Goal: Task Accomplishment & Management: Manage account settings

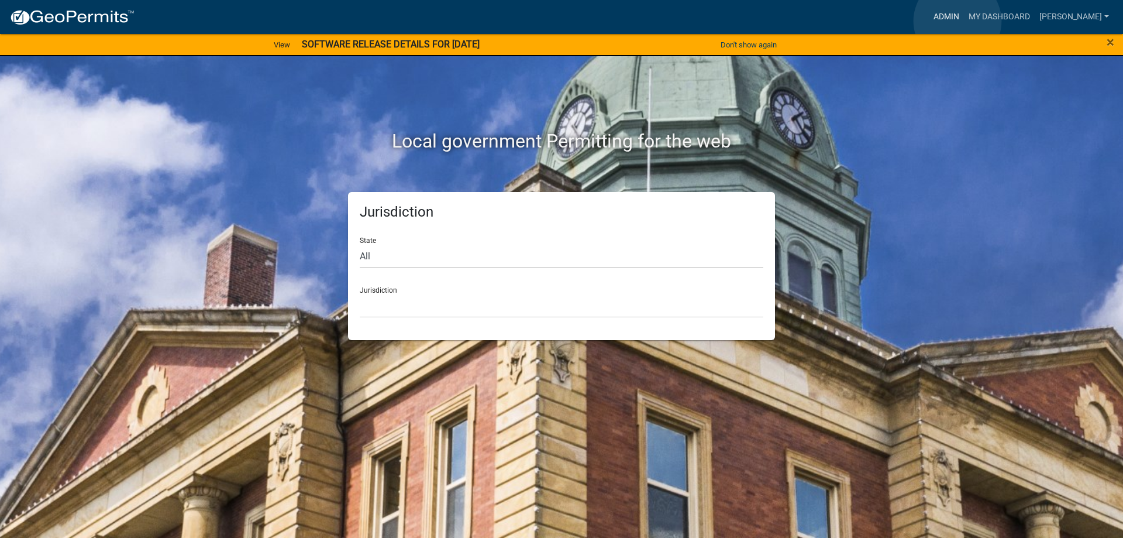
click at [957, 21] on link "Admin" at bounding box center [946, 17] width 35 height 22
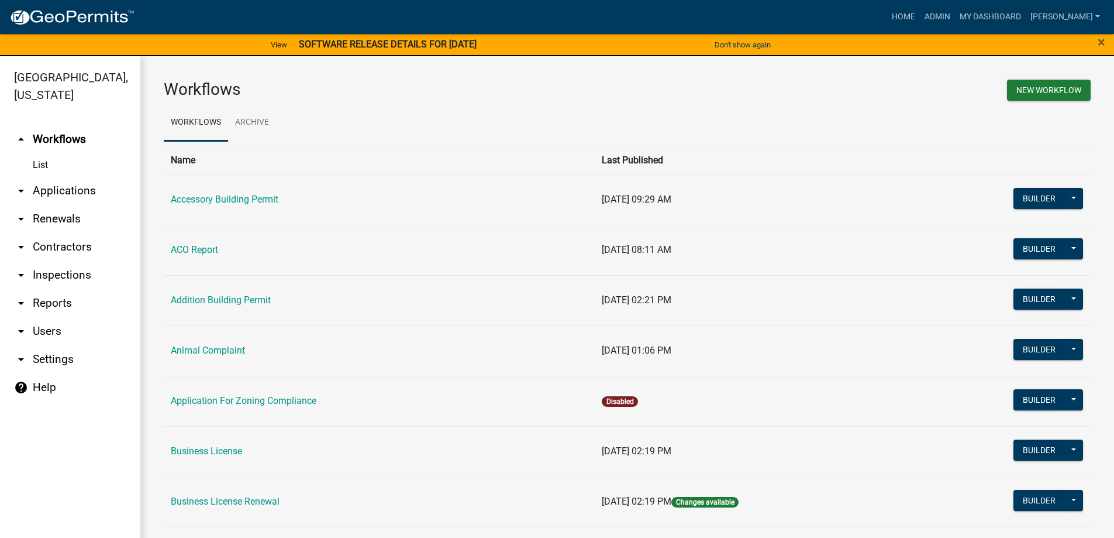
click at [80, 186] on link "arrow_drop_down Applications" at bounding box center [70, 191] width 140 height 28
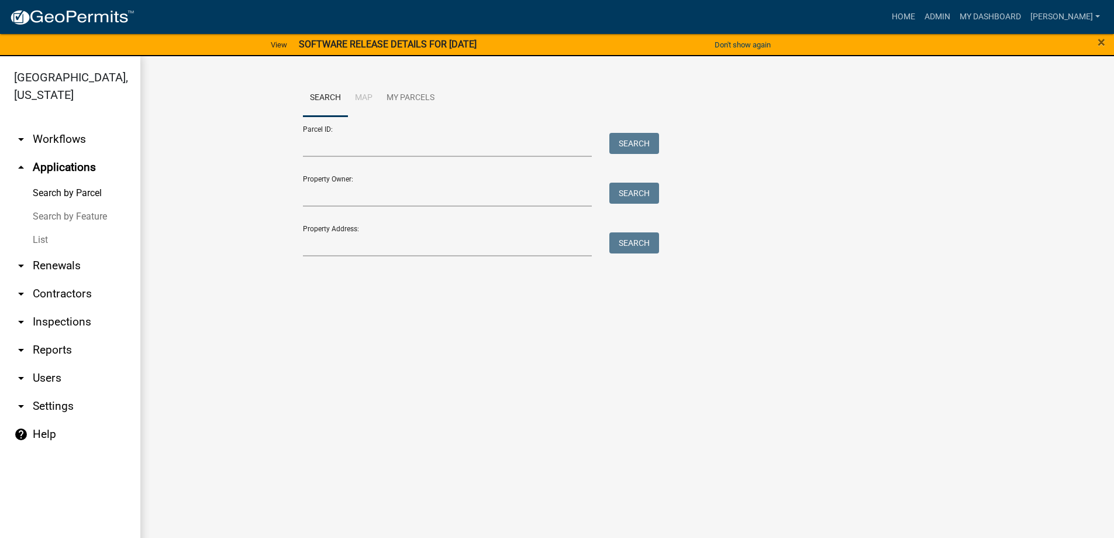
click at [43, 241] on link "List" at bounding box center [70, 239] width 140 height 23
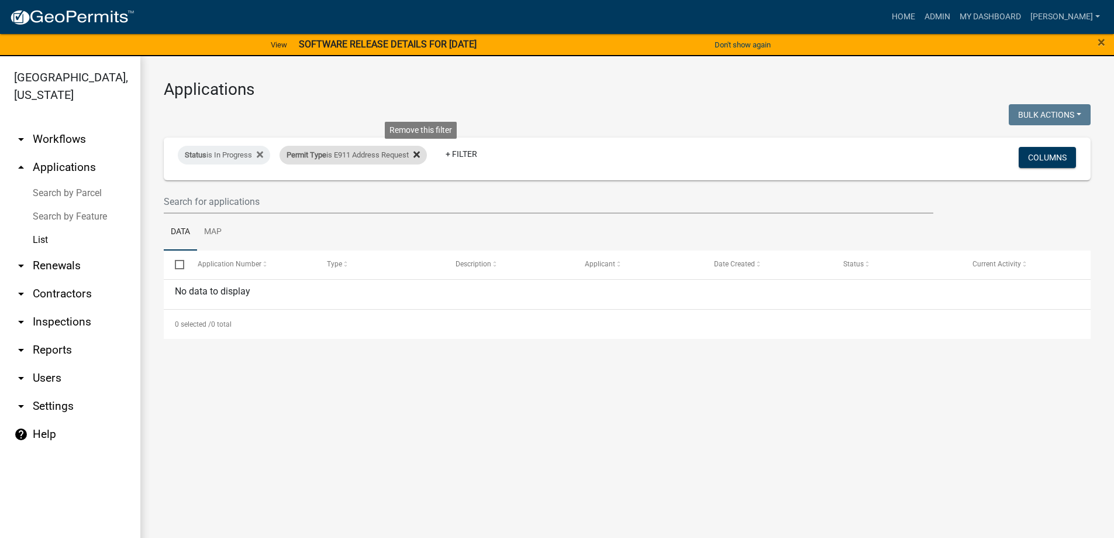
click at [420, 156] on icon at bounding box center [417, 154] width 6 height 9
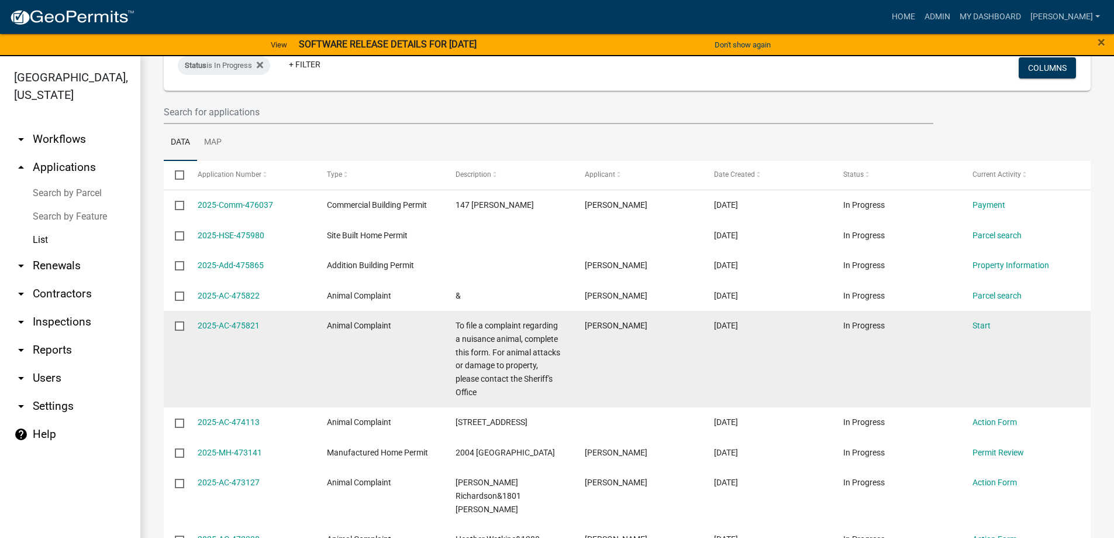
scroll to position [117, 0]
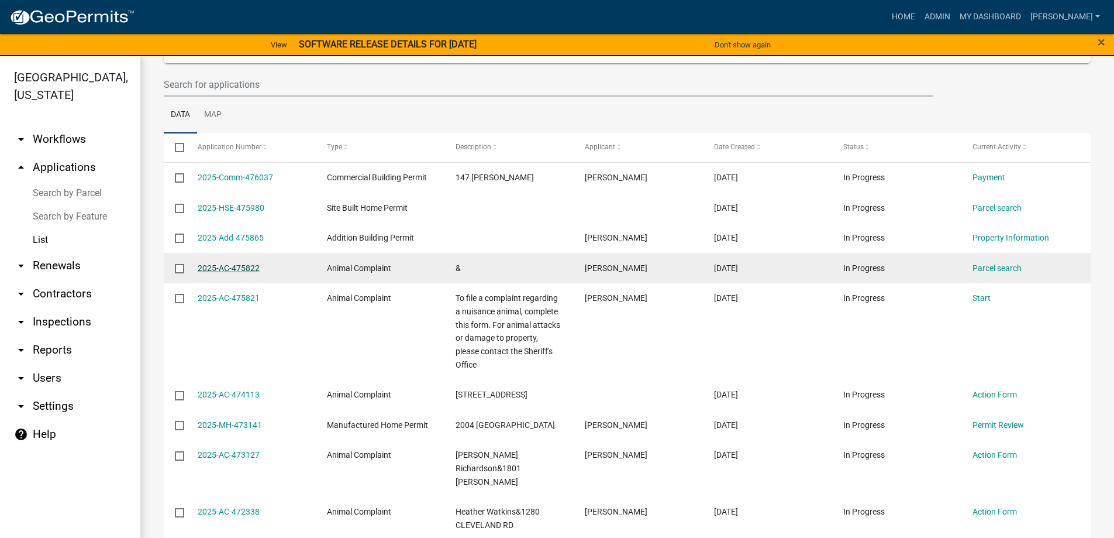
click at [226, 267] on link "2025-AC-475822" at bounding box center [229, 267] width 62 height 9
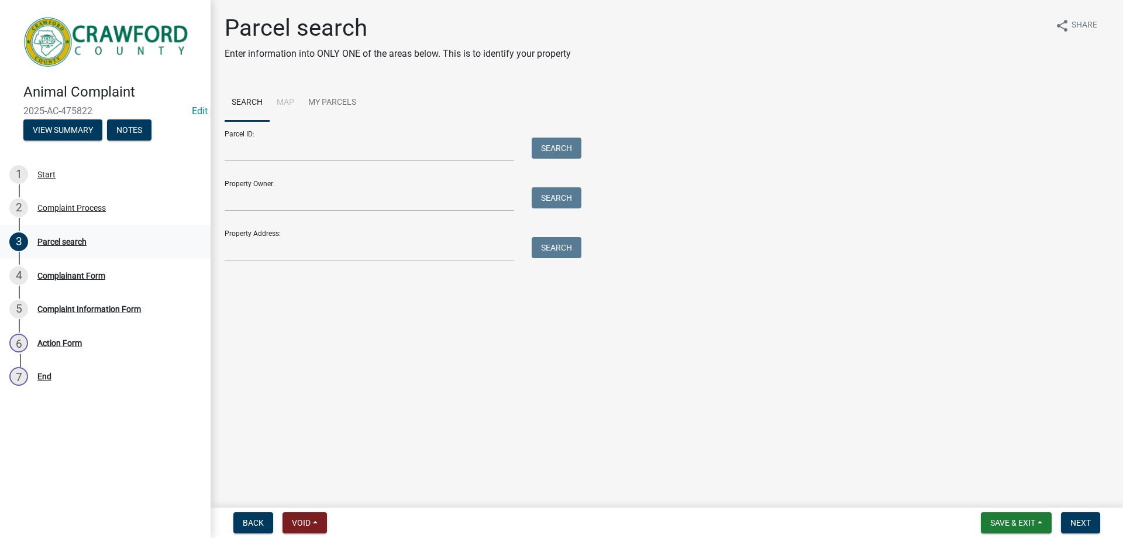
click at [48, 243] on div "Parcel search" at bounding box center [61, 241] width 49 height 8
click at [81, 209] on div "Complaint Process" at bounding box center [71, 208] width 68 height 8
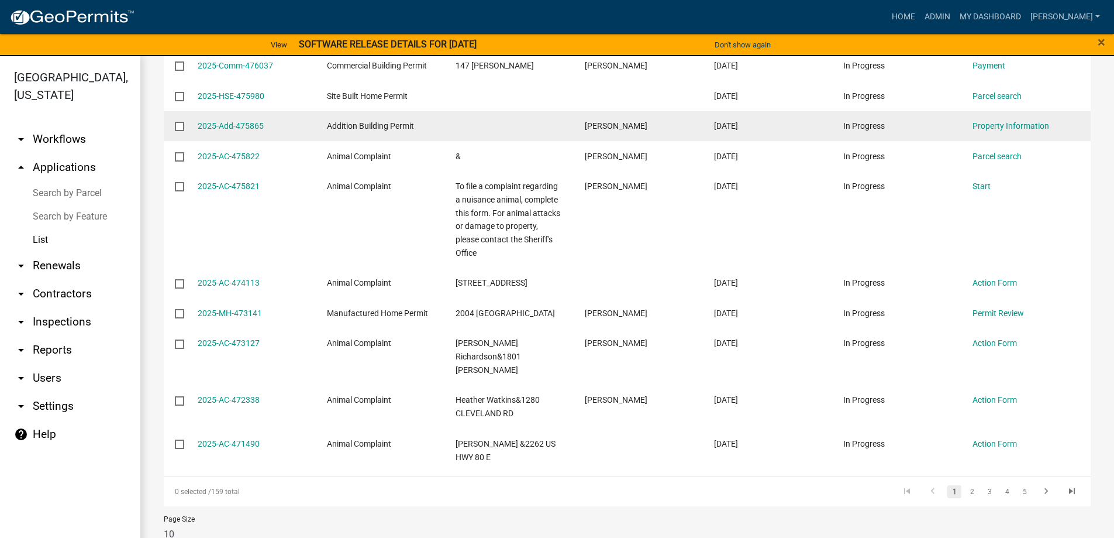
scroll to position [234, 0]
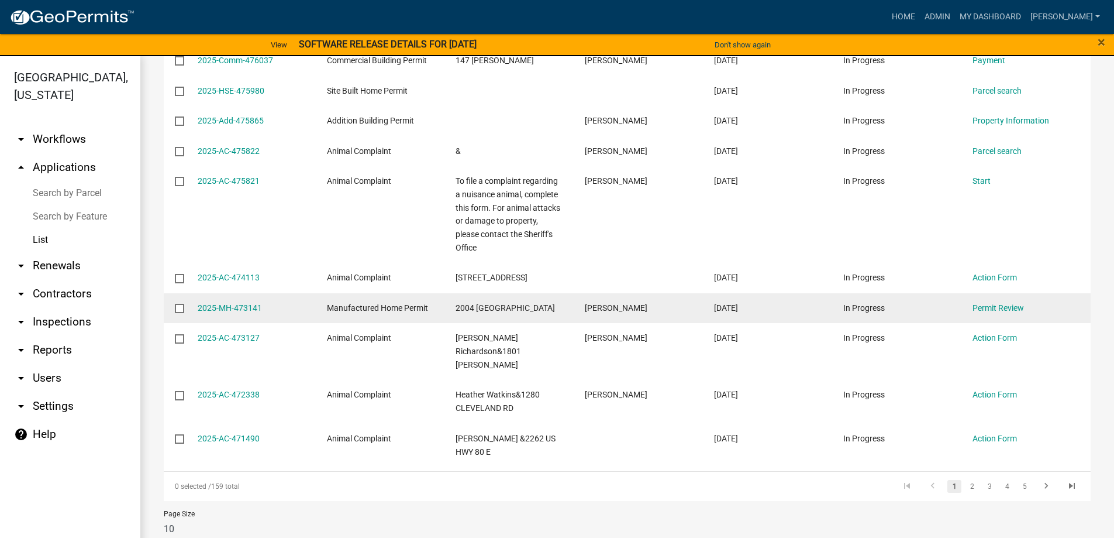
click at [228, 314] on datatable-body-cell "2025-MH-473141" at bounding box center [250, 308] width 129 height 30
click at [232, 312] on link "2025-MH-473141" at bounding box center [230, 307] width 64 height 9
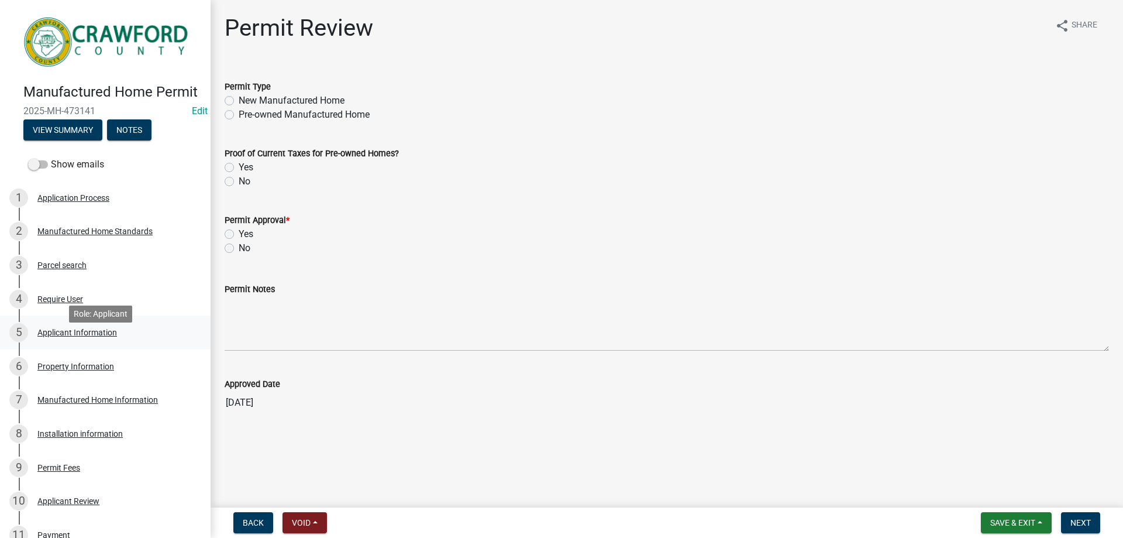
click at [66, 342] on div "5 Applicant Information" at bounding box center [100, 332] width 182 height 19
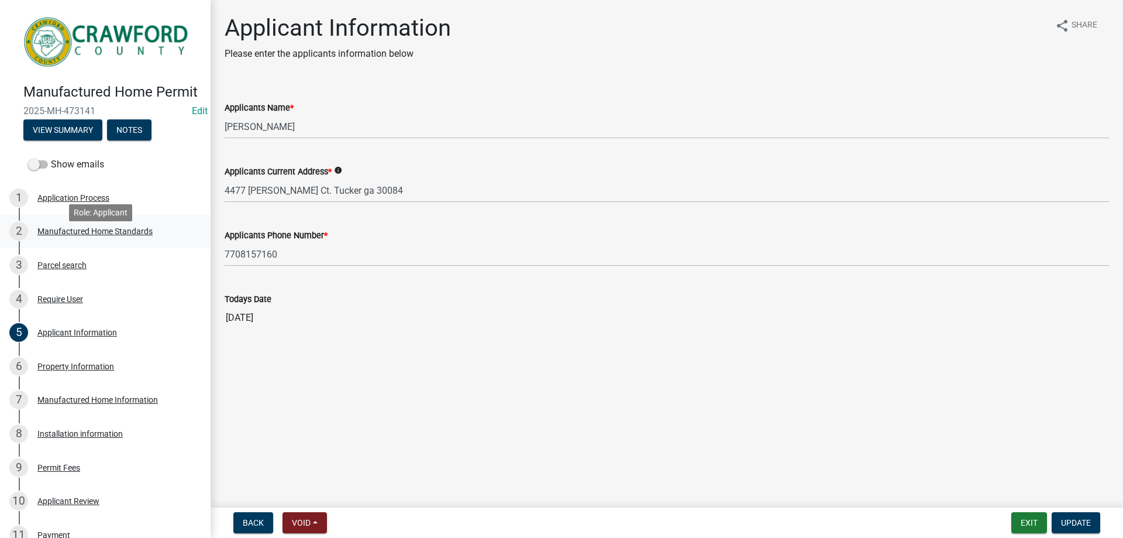
click at [102, 235] on div "Manufactured Home Standards" at bounding box center [94, 231] width 115 height 8
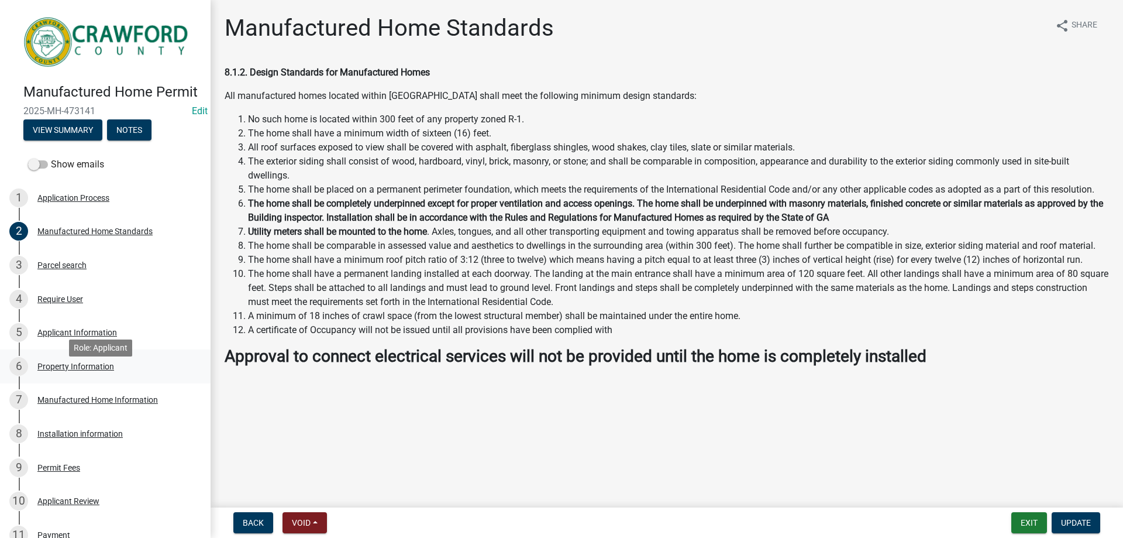
click at [70, 374] on div "6 Property Information" at bounding box center [100, 366] width 182 height 19
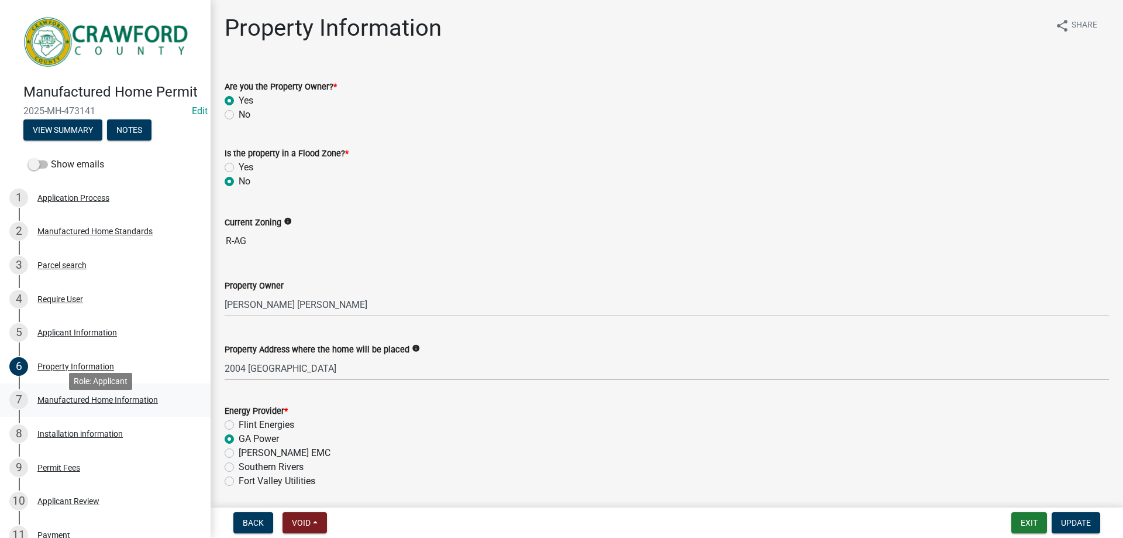
click at [75, 404] on div "Manufactured Home Information" at bounding box center [97, 399] width 120 height 8
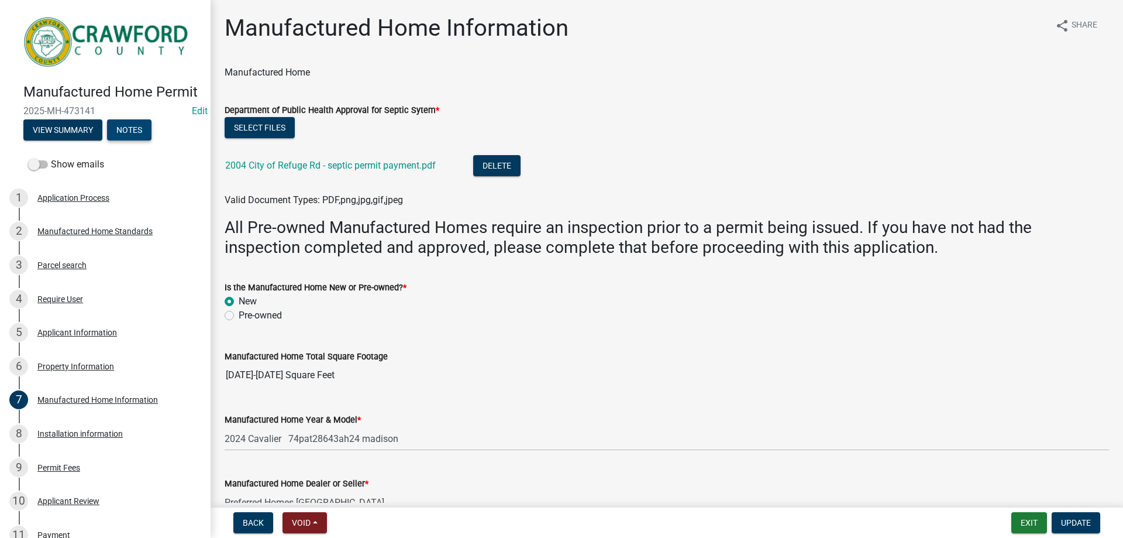
click at [144, 140] on button "Notes" at bounding box center [129, 129] width 44 height 21
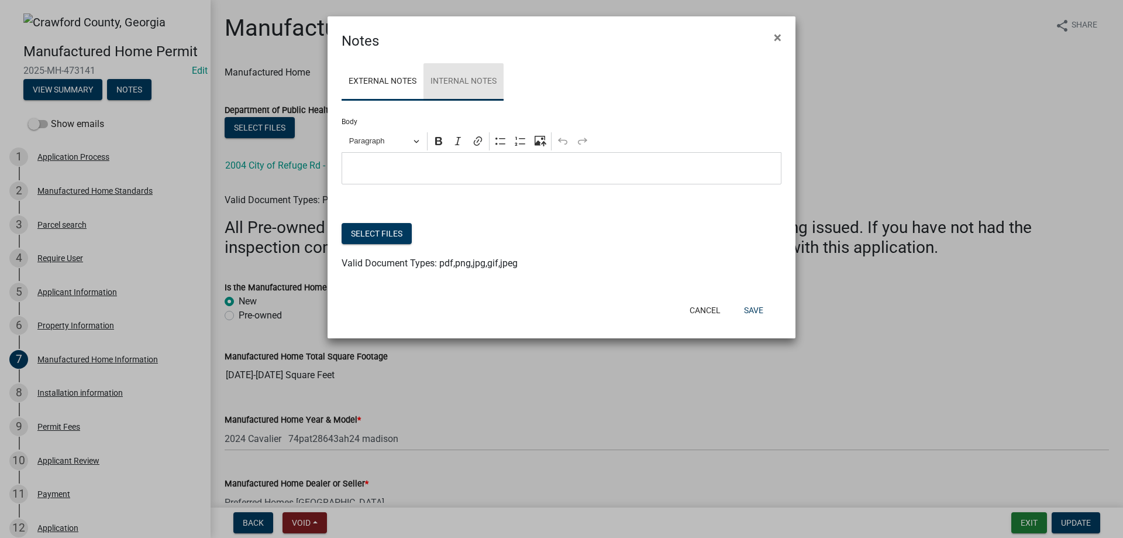
click at [469, 85] on link "Internal Notes" at bounding box center [463, 81] width 80 height 37
click at [448, 168] on p "Editor editing area: main. Press Alt+0 for help." at bounding box center [562, 168] width 428 height 14
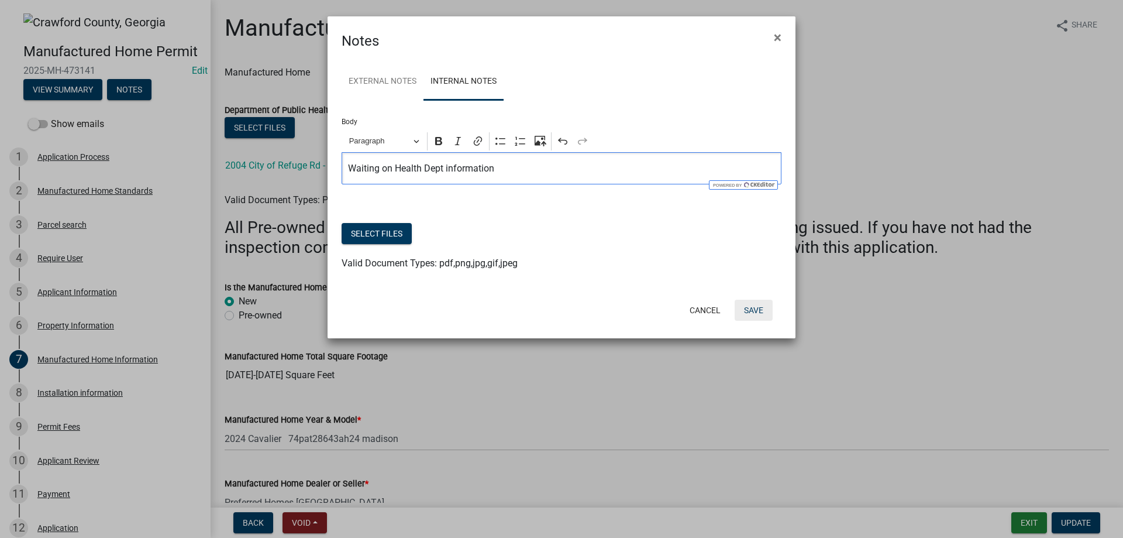
click at [760, 318] on button "Save" at bounding box center [754, 309] width 38 height 21
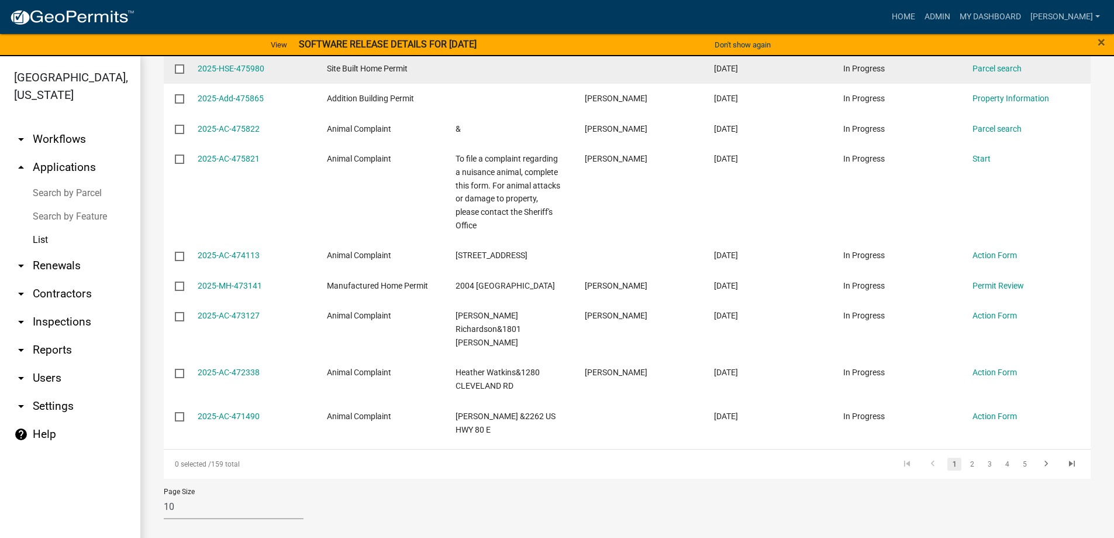
scroll to position [14, 0]
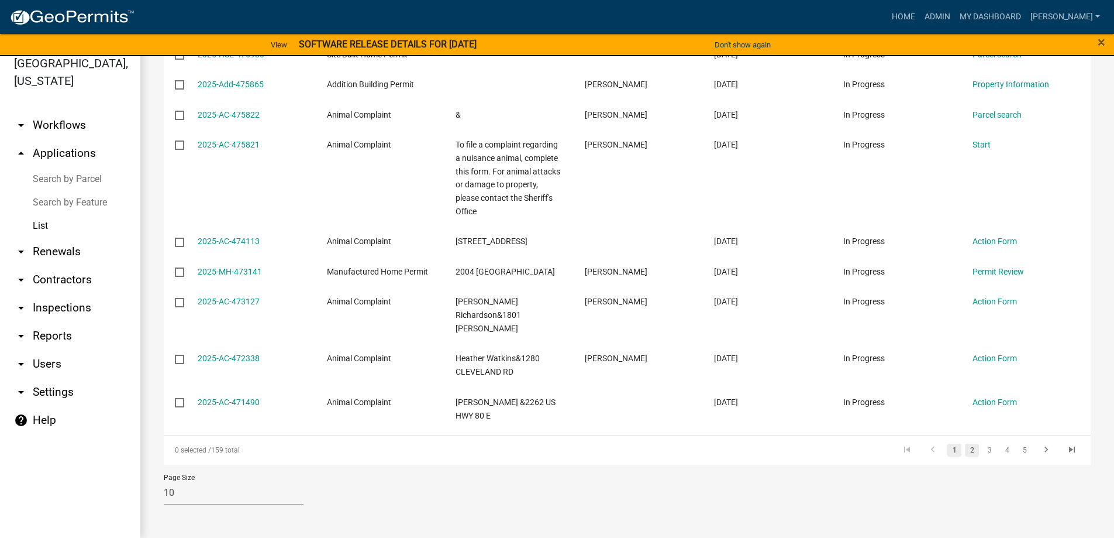
click at [965, 449] on link "2" at bounding box center [972, 449] width 14 height 13
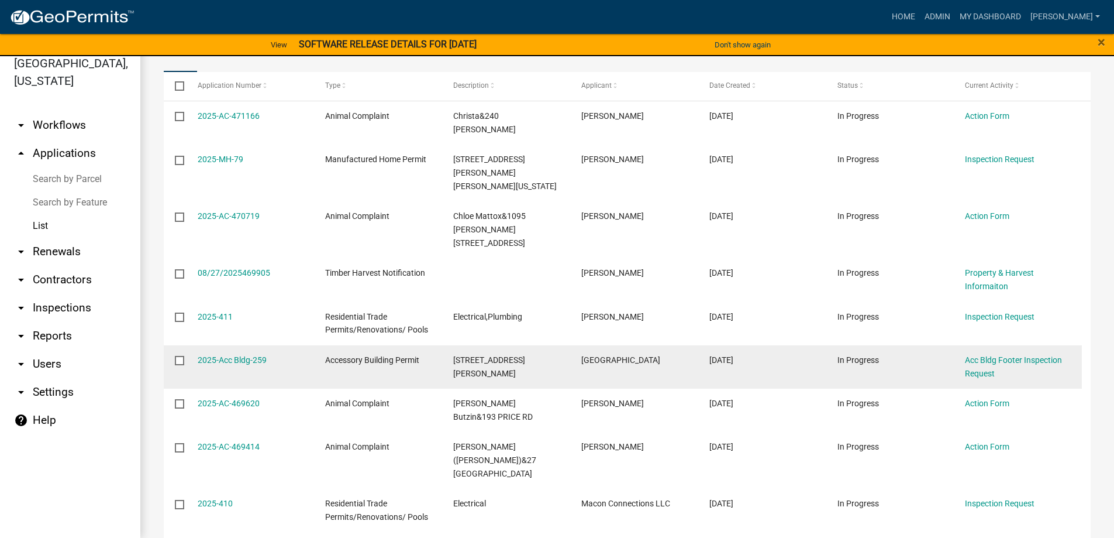
scroll to position [184, 0]
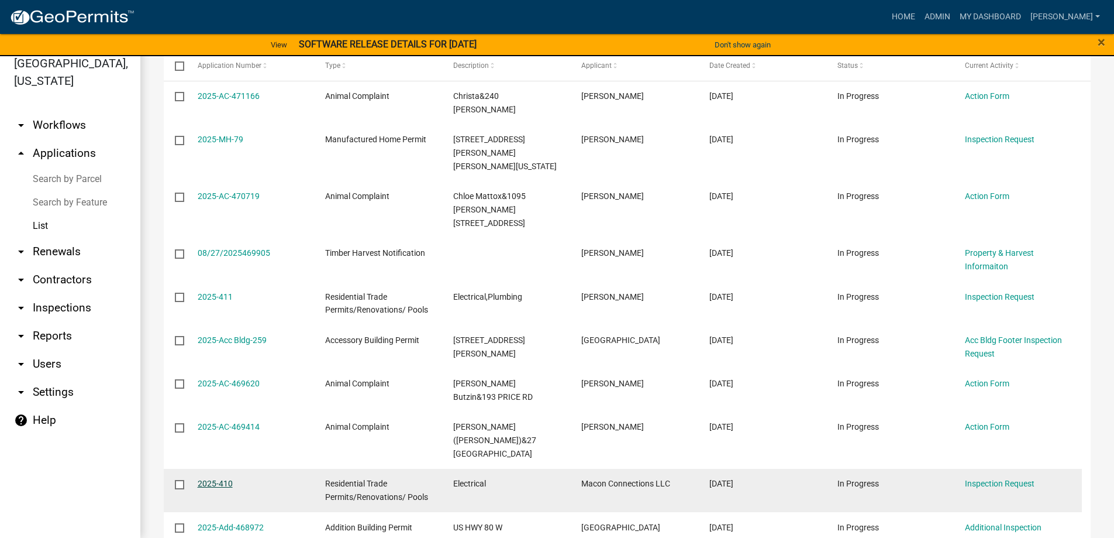
click at [216, 478] on link "2025-410" at bounding box center [215, 482] width 35 height 9
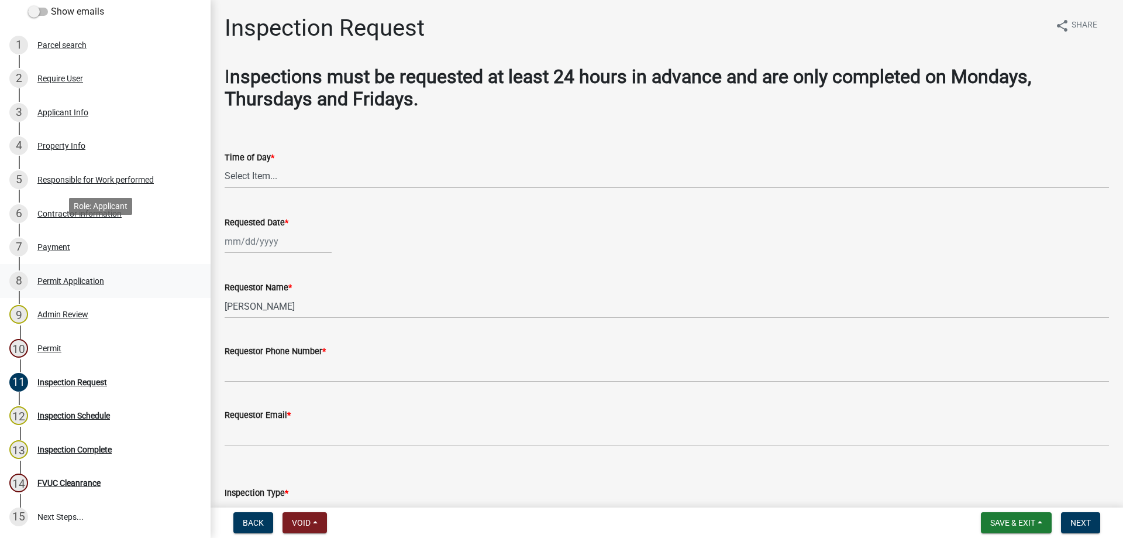
scroll to position [175, 0]
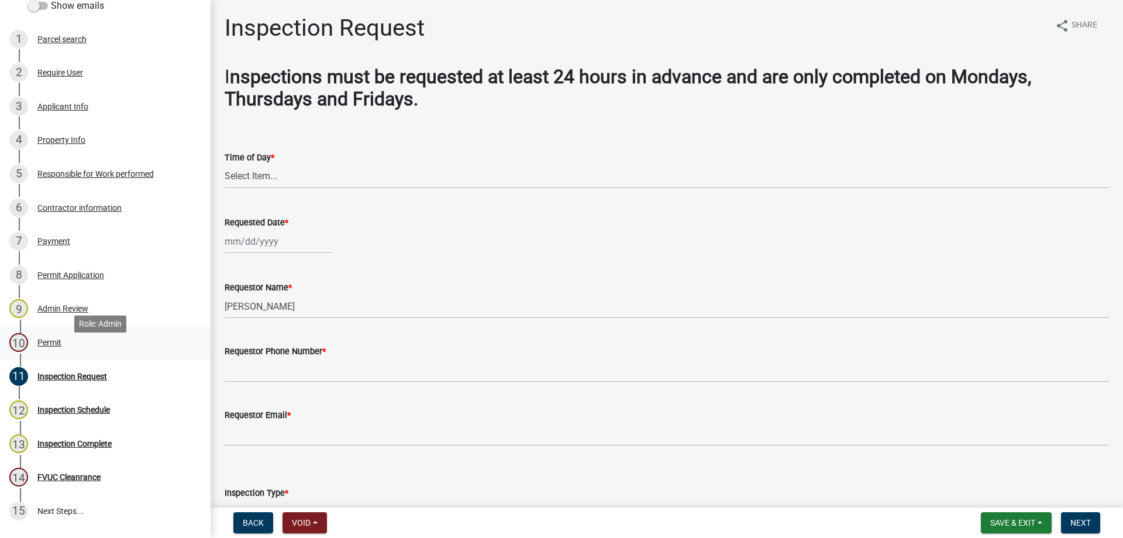
click at [49, 346] on div "Permit" at bounding box center [49, 342] width 24 height 8
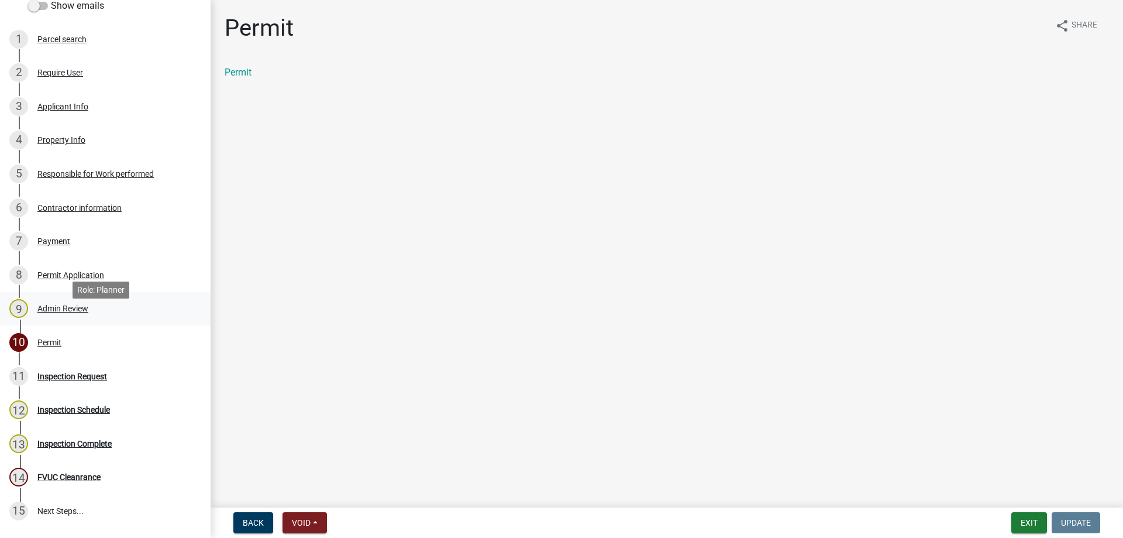
click at [49, 312] on div "Admin Review" at bounding box center [62, 308] width 51 height 8
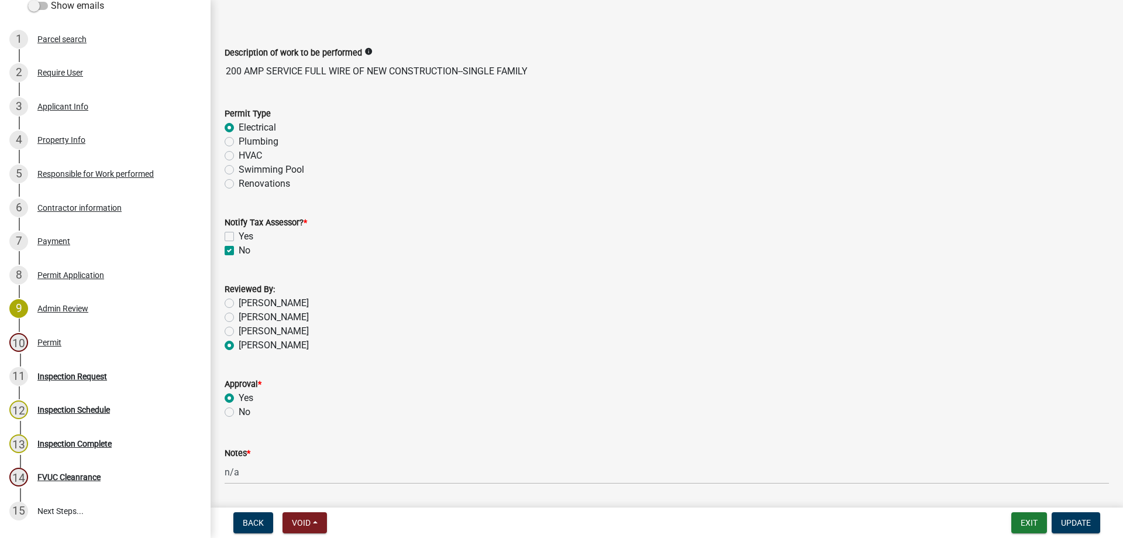
scroll to position [0, 0]
